Goal: Task Accomplishment & Management: Complete application form

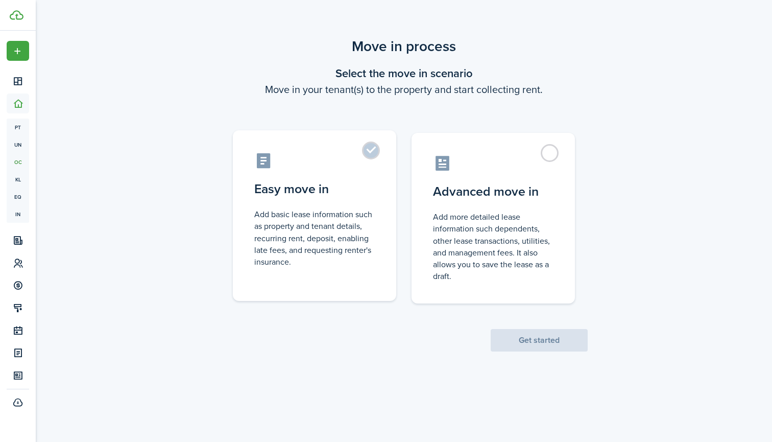
click at [367, 198] on control-radio-card-title "Easy move in" at bounding box center [314, 189] width 121 height 18
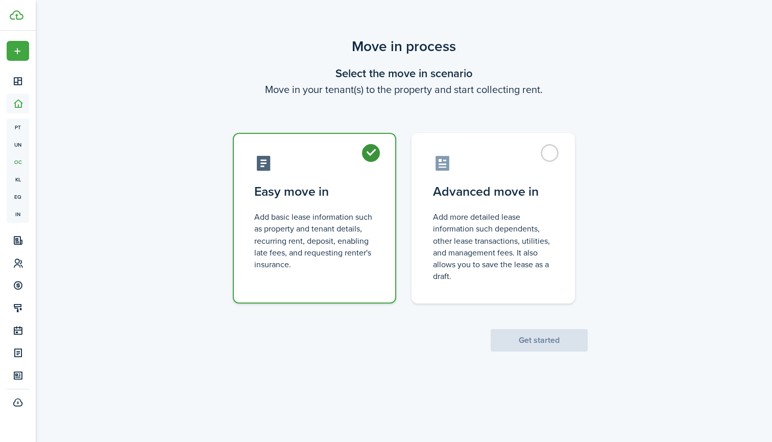
radio input "true"
click at [539, 343] on button "Get started" at bounding box center [539, 340] width 97 height 22
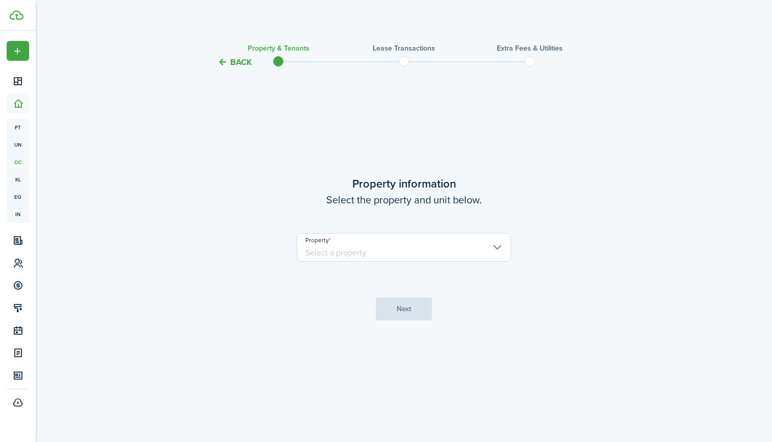
click at [339, 240] on input "Property" at bounding box center [404, 247] width 215 height 29
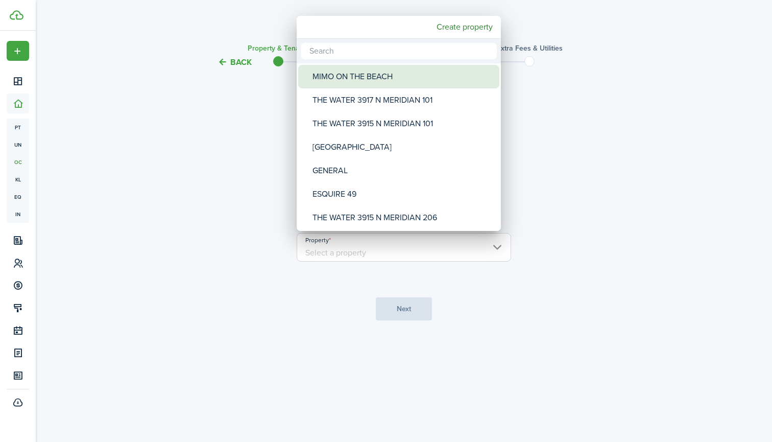
click at [348, 85] on div "MIMO ON THE BEACH" at bounding box center [403, 77] width 181 height 24
type input "MIMO ON THE BEACH"
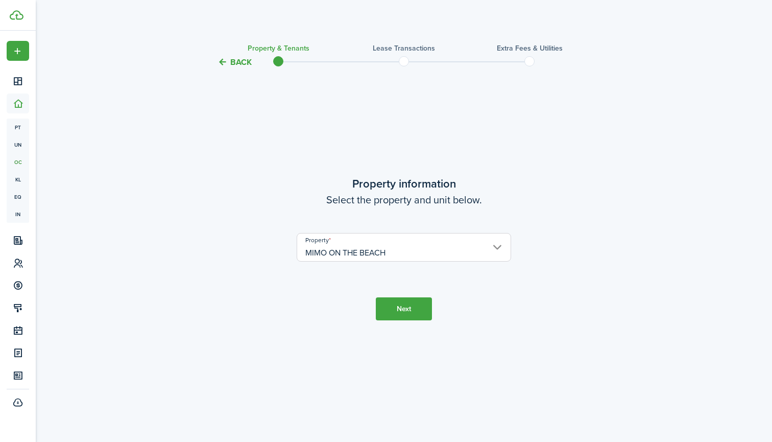
click at [404, 313] on button "Next" at bounding box center [404, 308] width 56 height 23
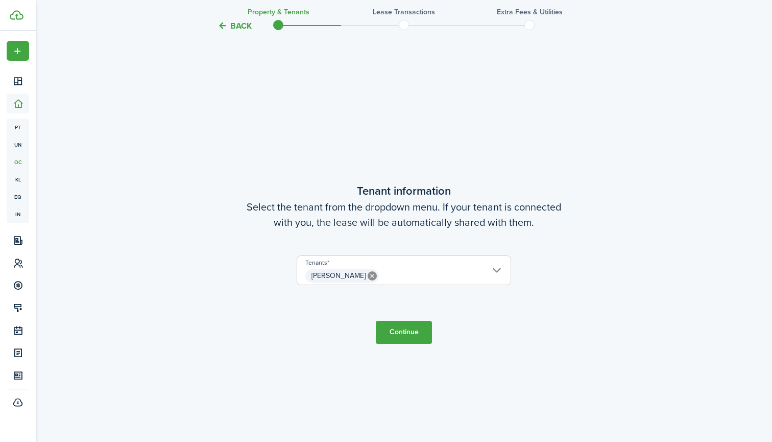
scroll to position [373, 0]
click at [388, 332] on button "Continue" at bounding box center [404, 331] width 56 height 23
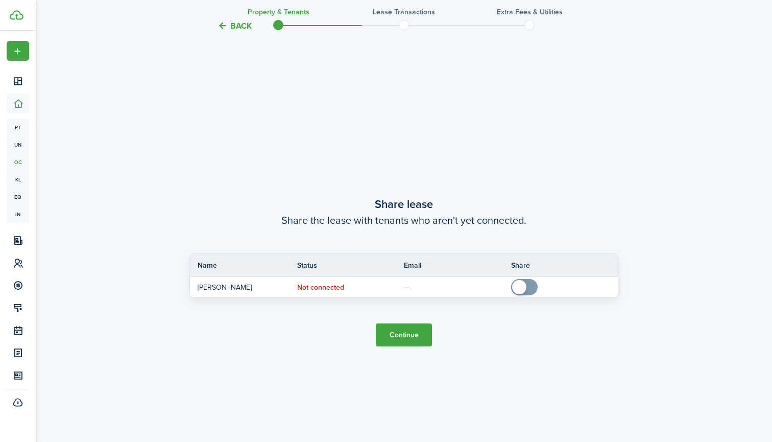
scroll to position [815, 0]
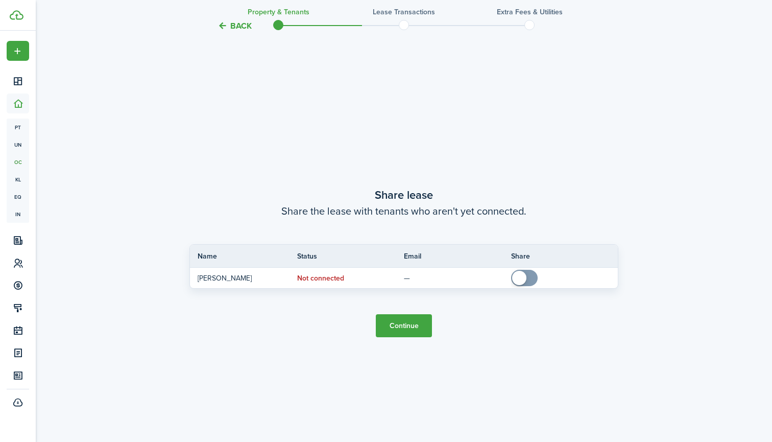
click at [411, 325] on button "Continue" at bounding box center [404, 325] width 56 height 23
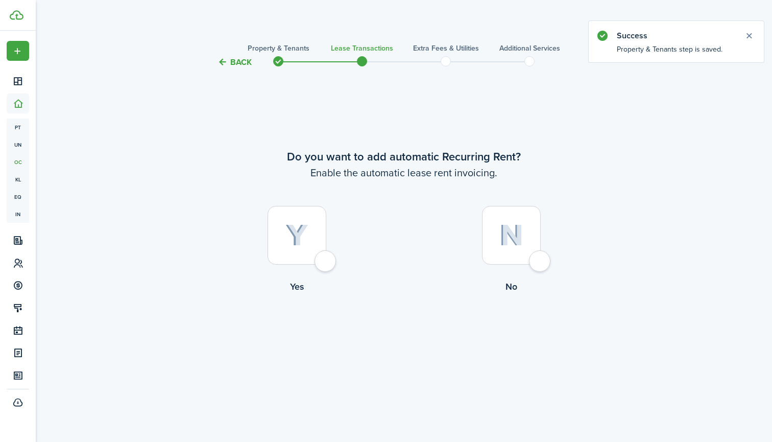
click at [310, 233] on div at bounding box center [297, 235] width 59 height 59
radio input "true"
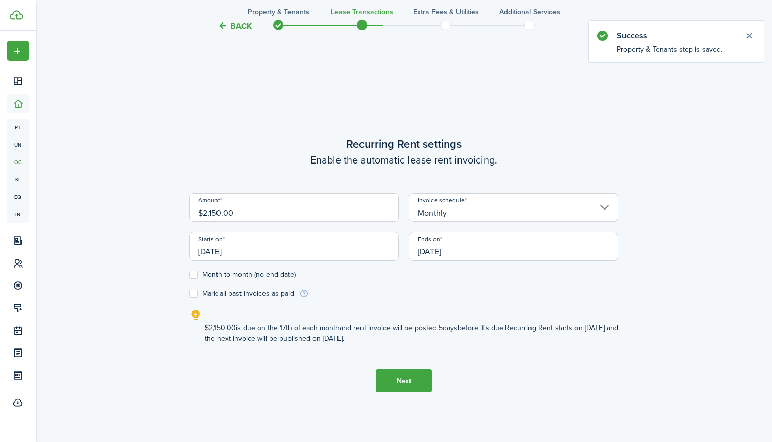
scroll to position [373, 0]
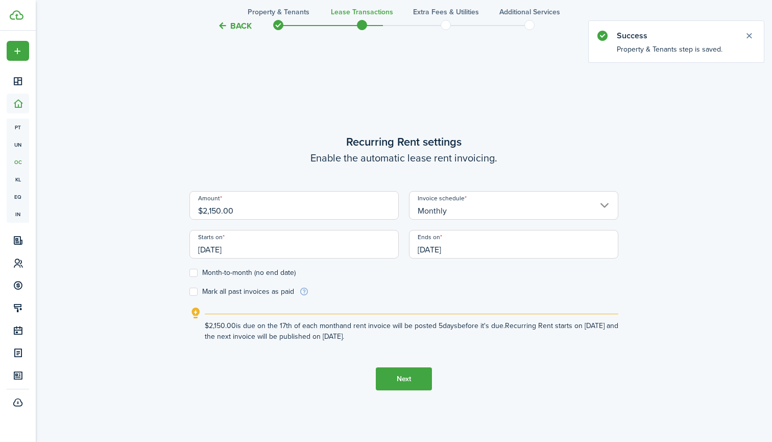
drag, startPoint x: 250, startPoint y: 209, endPoint x: 204, endPoint y: 211, distance: 46.0
click at [204, 211] on input "$2,150.00" at bounding box center [294, 205] width 209 height 29
click at [223, 251] on input "[DATE]" at bounding box center [294, 244] width 209 height 29
type input "$2,000.00"
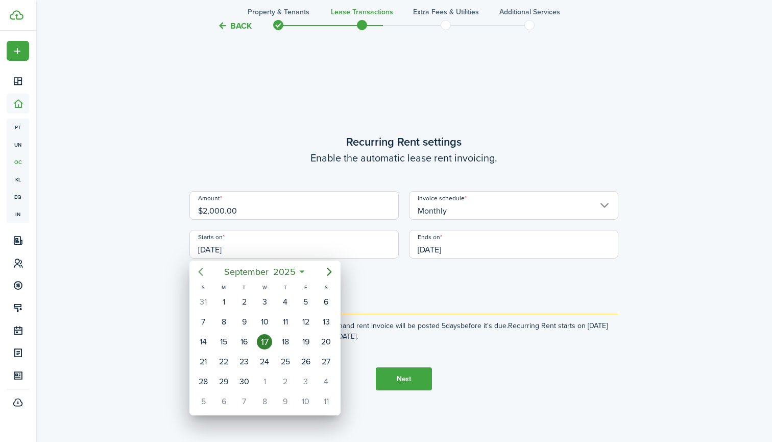
click at [202, 273] on icon "Previous page" at bounding box center [201, 272] width 12 height 12
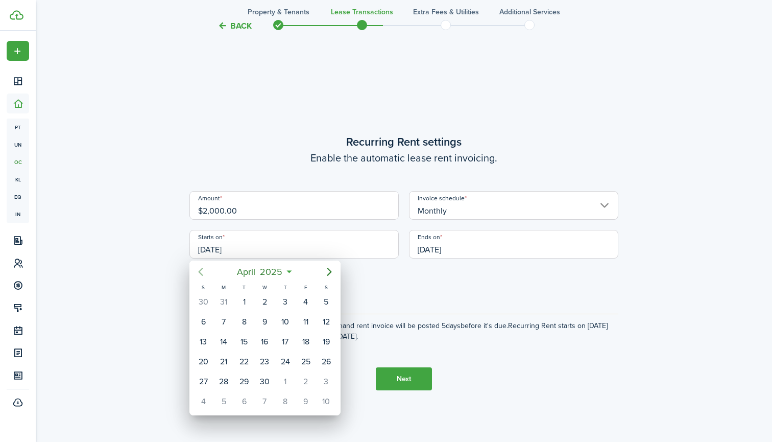
click at [202, 273] on icon "Previous page" at bounding box center [201, 272] width 12 height 12
click at [319, 298] on div "1" at bounding box center [326, 301] width 15 height 15
type input "[DATE]"
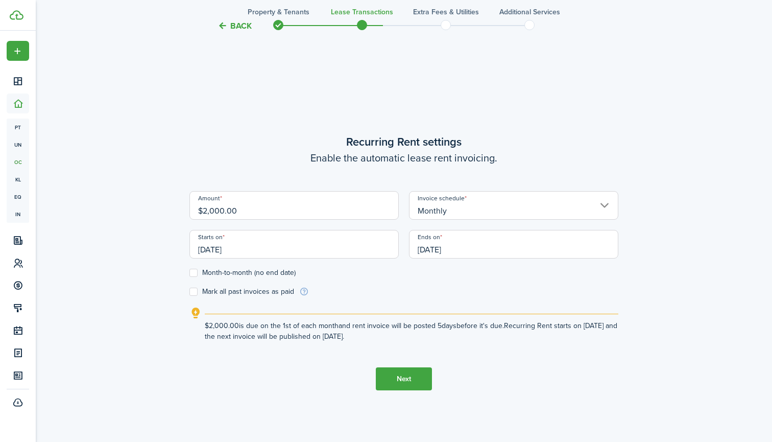
click at [444, 246] on input "[DATE]" at bounding box center [513, 244] width 209 height 29
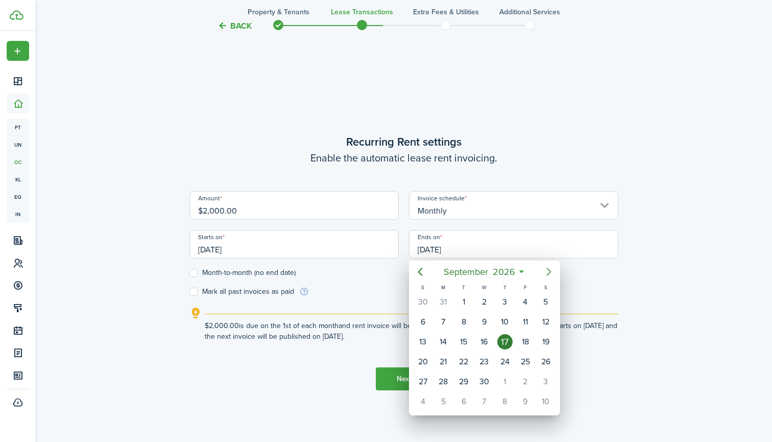
click at [553, 274] on icon "Next page" at bounding box center [549, 272] width 12 height 12
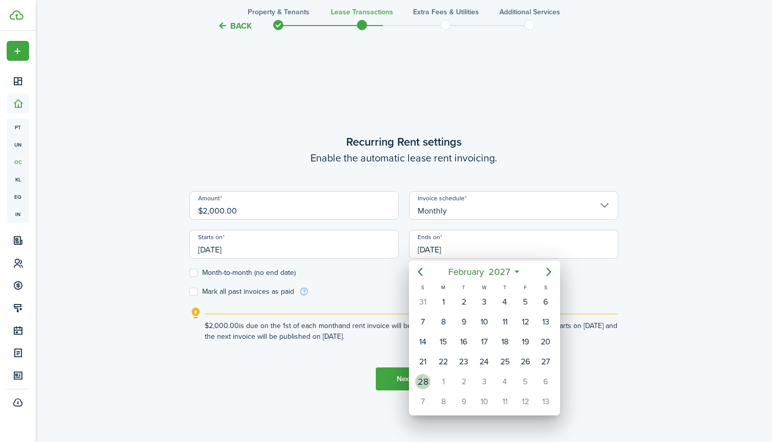
click at [429, 385] on div "28" at bounding box center [422, 381] width 15 height 15
type input "[DATE]"
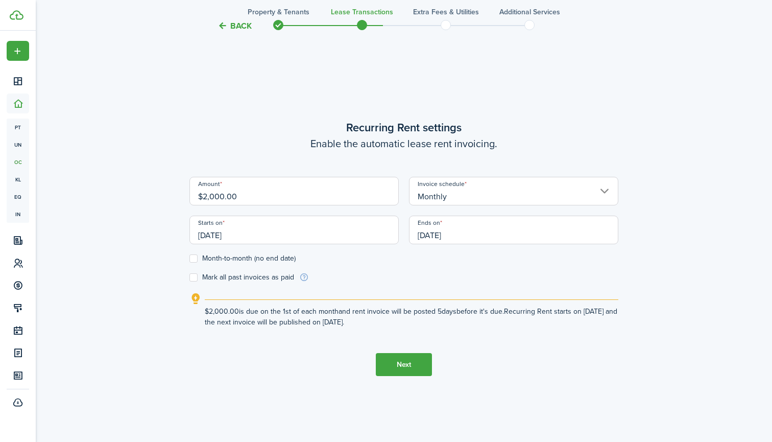
scroll to position [397, 0]
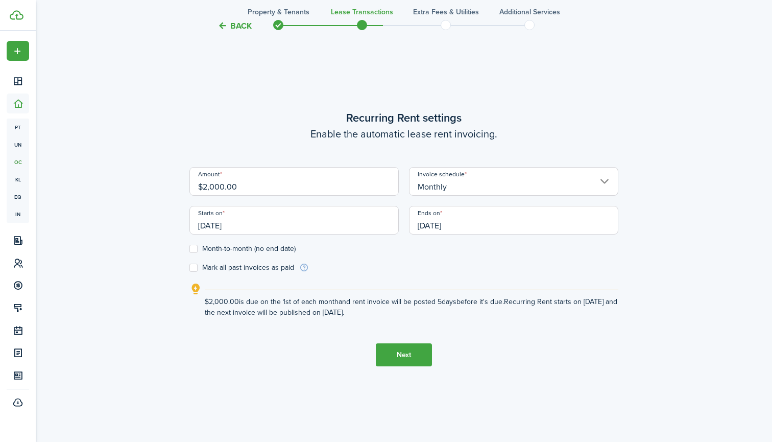
click at [186, 266] on div "Back Property & Tenants Lease Transactions Extra fees & Utilities Additional Se…" at bounding box center [404, 49] width 593 height 820
click at [191, 266] on label "Mark all past invoices as paid" at bounding box center [242, 268] width 105 height 8
click at [190, 268] on input "Mark all past invoices as paid" at bounding box center [189, 268] width 1 height 1
checkbox input "true"
click at [407, 348] on button "Next" at bounding box center [404, 354] width 56 height 23
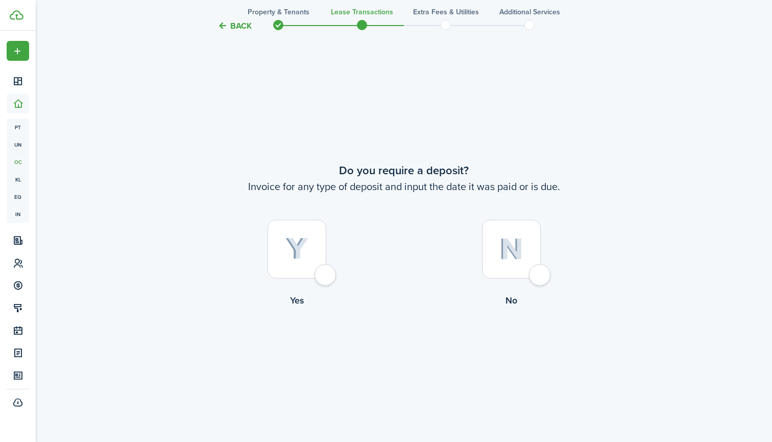
scroll to position [815, 0]
click at [305, 253] on img at bounding box center [297, 249] width 23 height 22
radio input "true"
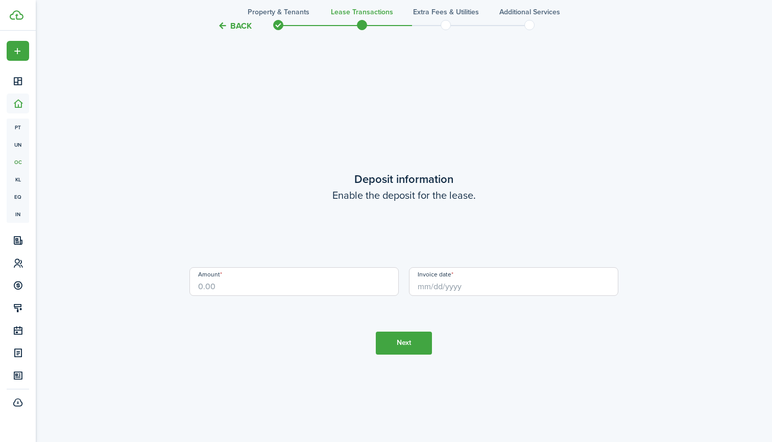
scroll to position [1257, 0]
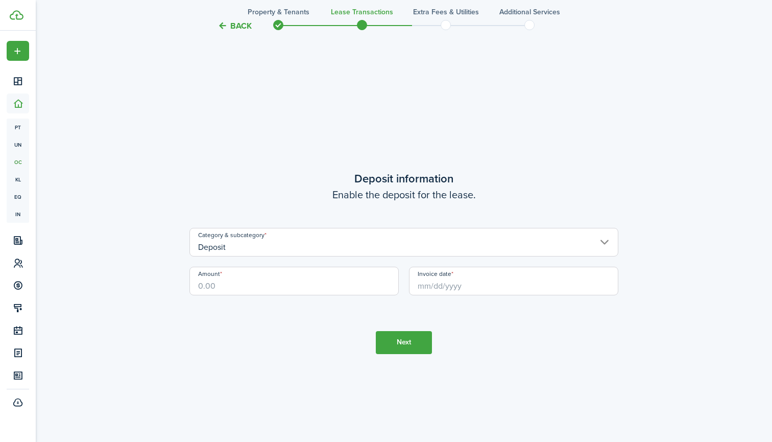
click at [435, 288] on input "Invoice date" at bounding box center [513, 281] width 209 height 29
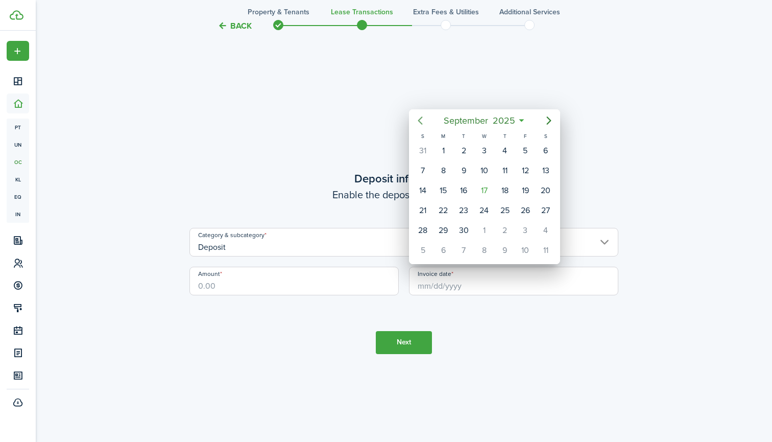
click at [417, 115] on icon "Previous page" at bounding box center [420, 120] width 12 height 12
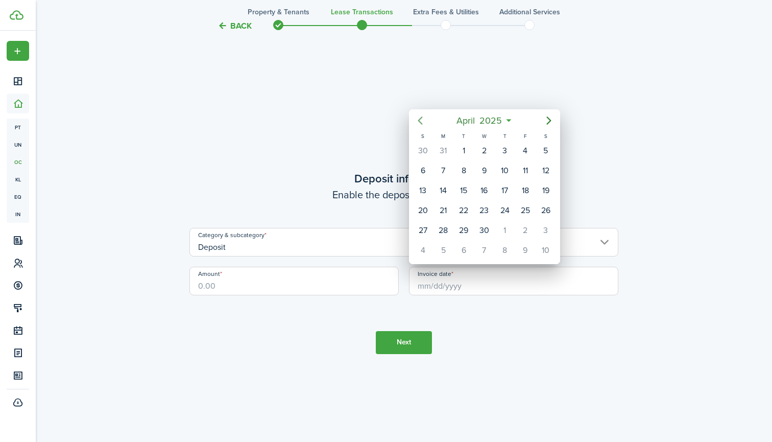
click at [417, 115] on icon "Previous page" at bounding box center [420, 120] width 12 height 12
click at [538, 154] on div "[DATE]" at bounding box center [546, 150] width 20 height 19
type input "[DATE]"
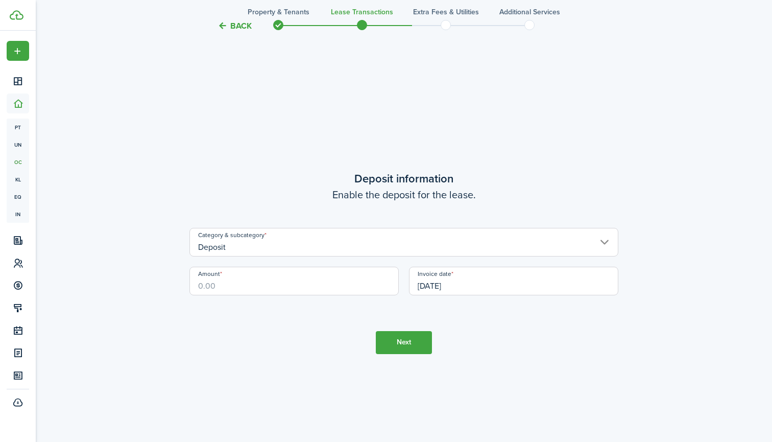
click at [222, 289] on input "Amount" at bounding box center [294, 281] width 209 height 29
click at [374, 335] on tc-wizard-step "Deposit information Enable the deposit for the lease. Category & subcategory De…" at bounding box center [404, 262] width 429 height 442
type input "$1,800.00"
click at [392, 341] on button "Next" at bounding box center [404, 342] width 56 height 23
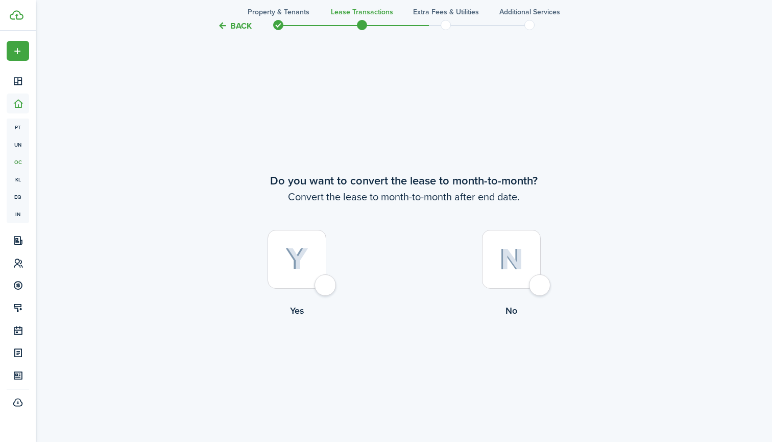
scroll to position [1699, 0]
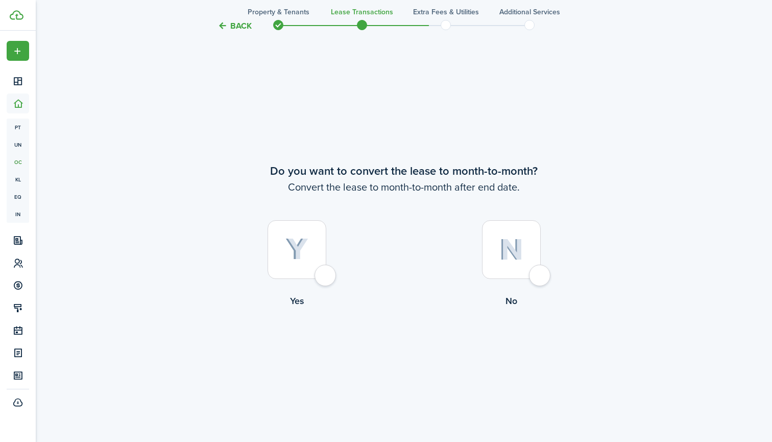
click at [509, 247] on img at bounding box center [512, 250] width 24 height 22
radio input "true"
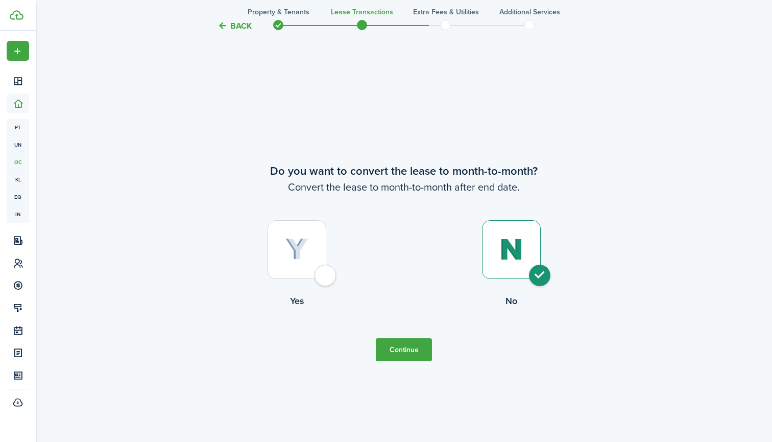
click at [409, 348] on button "Continue" at bounding box center [404, 349] width 56 height 23
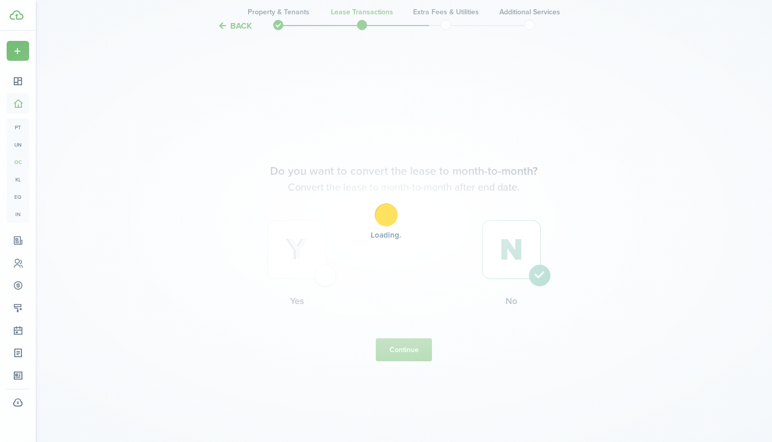
scroll to position [0, 0]
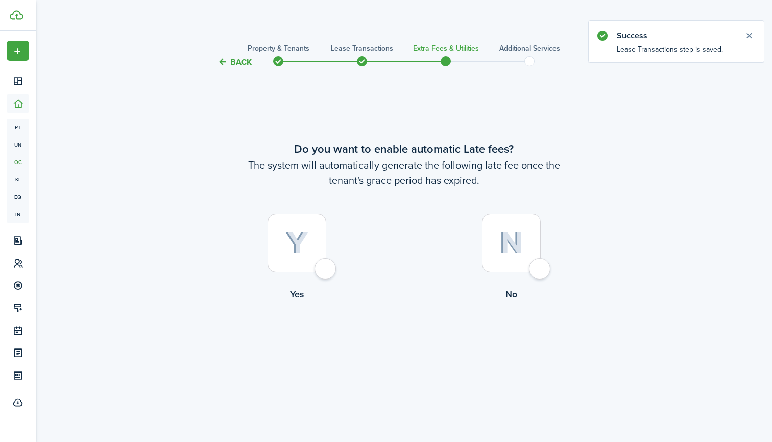
click at [503, 253] on img at bounding box center [512, 243] width 24 height 22
radio input "true"
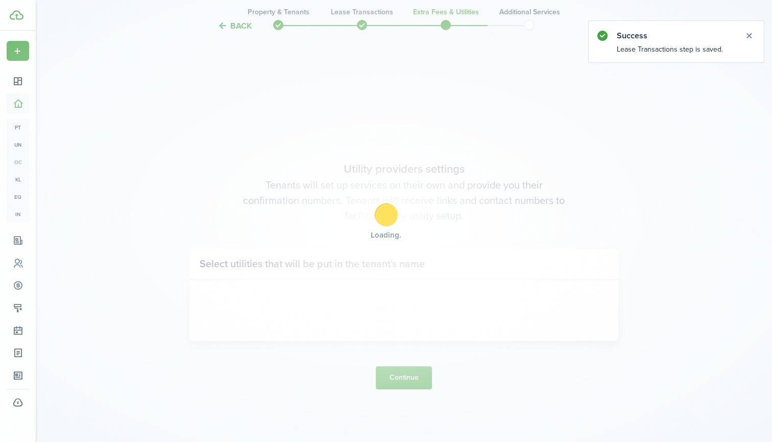
scroll to position [373, 0]
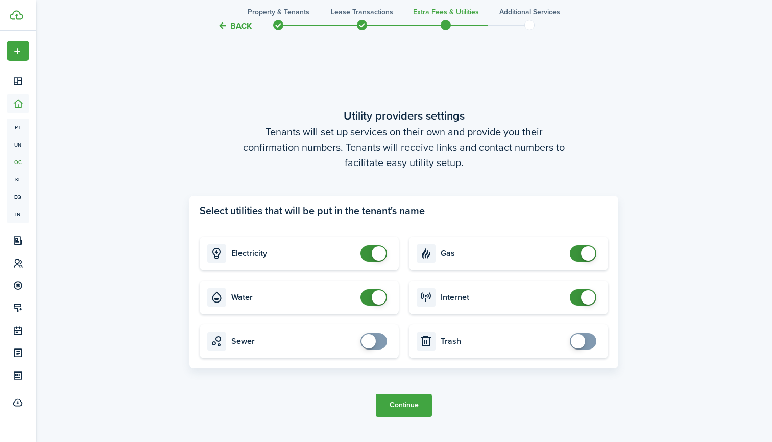
checkbox input "false"
click at [580, 258] on span at bounding box center [583, 253] width 10 height 16
drag, startPoint x: 407, startPoint y: 404, endPoint x: 396, endPoint y: 285, distance: 119.0
click at [401, 280] on tc-wizard-step "Utility providers settings Tenants will set up services on their own and provid…" at bounding box center [404, 262] width 429 height 442
checkbox input "false"
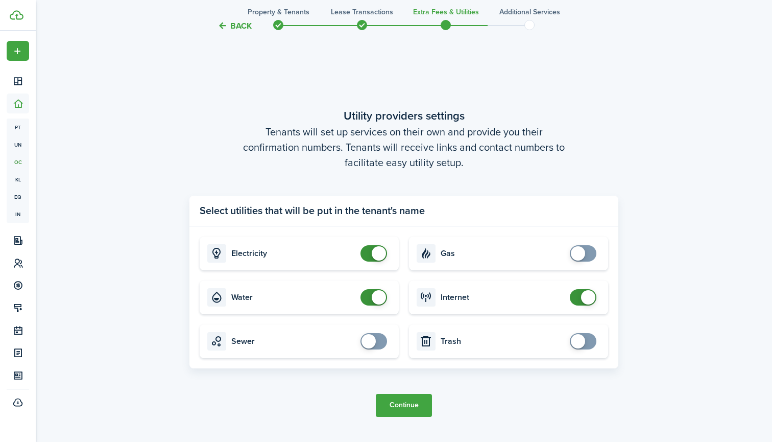
click at [381, 297] on span at bounding box center [379, 297] width 14 height 14
click at [417, 407] on button "Continue" at bounding box center [404, 405] width 56 height 23
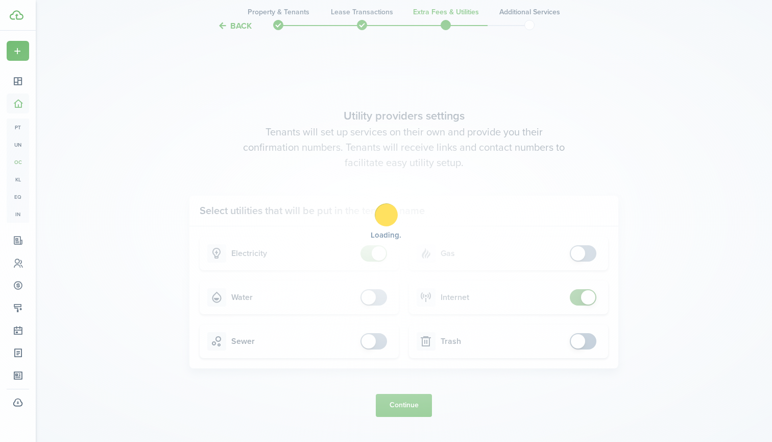
scroll to position [0, 0]
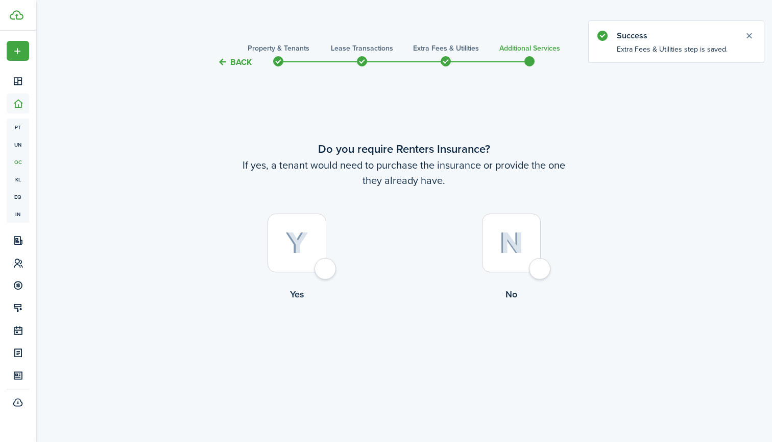
click at [537, 238] on div at bounding box center [511, 243] width 59 height 59
radio input "true"
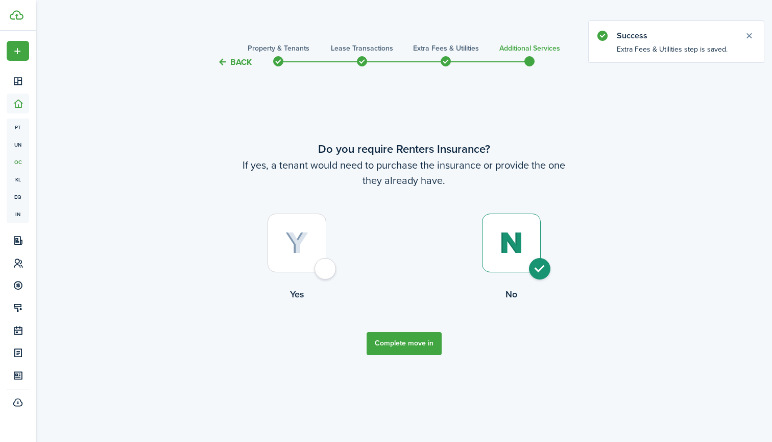
click at [415, 336] on button "Complete move in" at bounding box center [404, 343] width 75 height 23
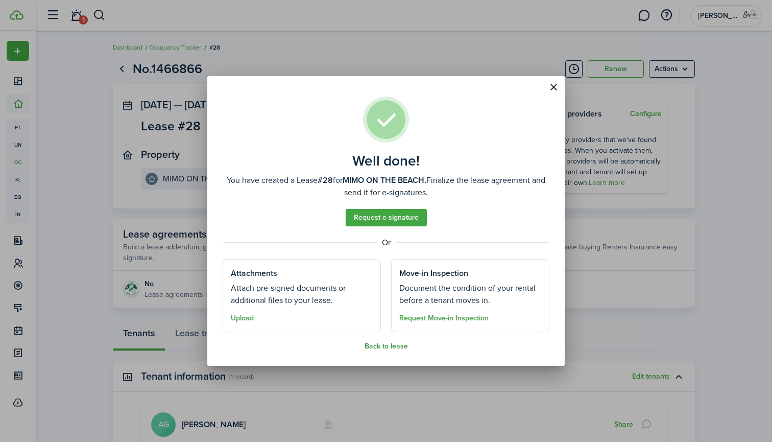
click at [387, 348] on button "Back to lease" at bounding box center [386, 346] width 43 height 8
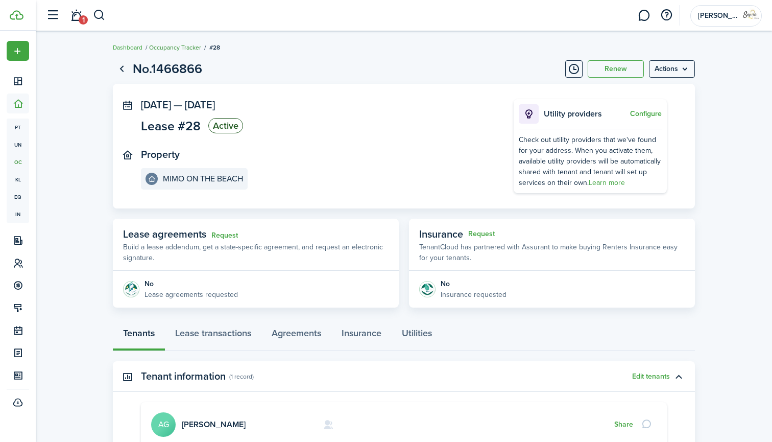
click at [185, 50] on link "Occupancy Tracker" at bounding box center [175, 47] width 52 height 9
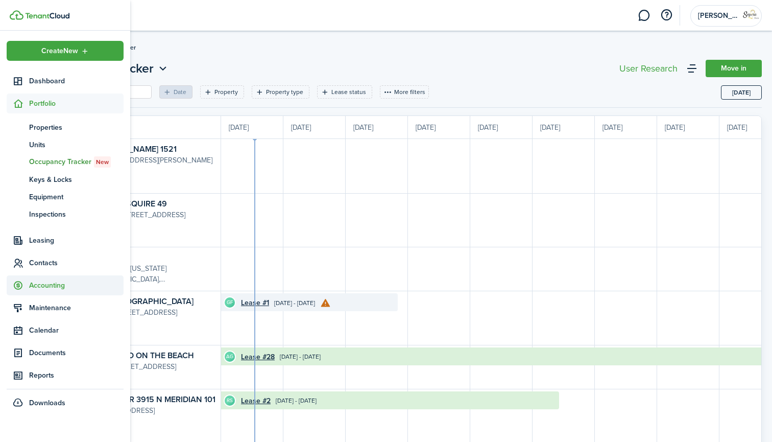
click at [46, 289] on span "Accounting" at bounding box center [76, 285] width 95 height 11
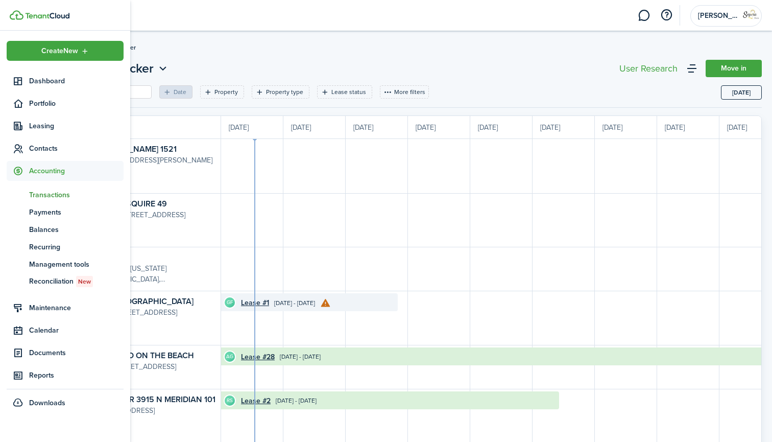
click at [63, 196] on span "Transactions" at bounding box center [76, 195] width 95 height 11
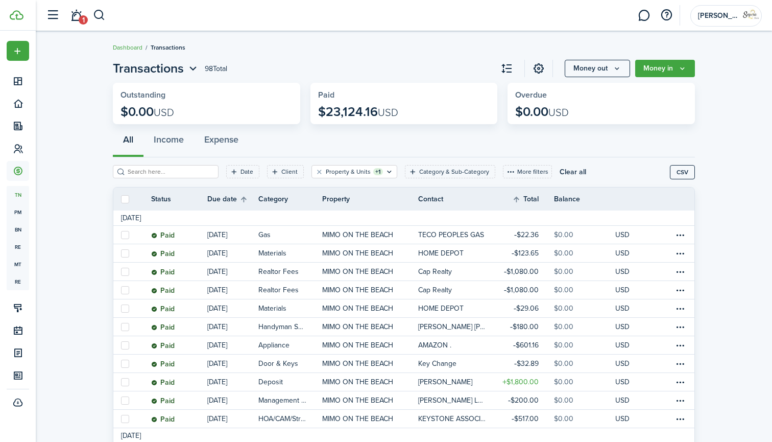
click at [270, 154] on div "All Income Expense" at bounding box center [404, 142] width 582 height 31
